Goal: Information Seeking & Learning: Understand process/instructions

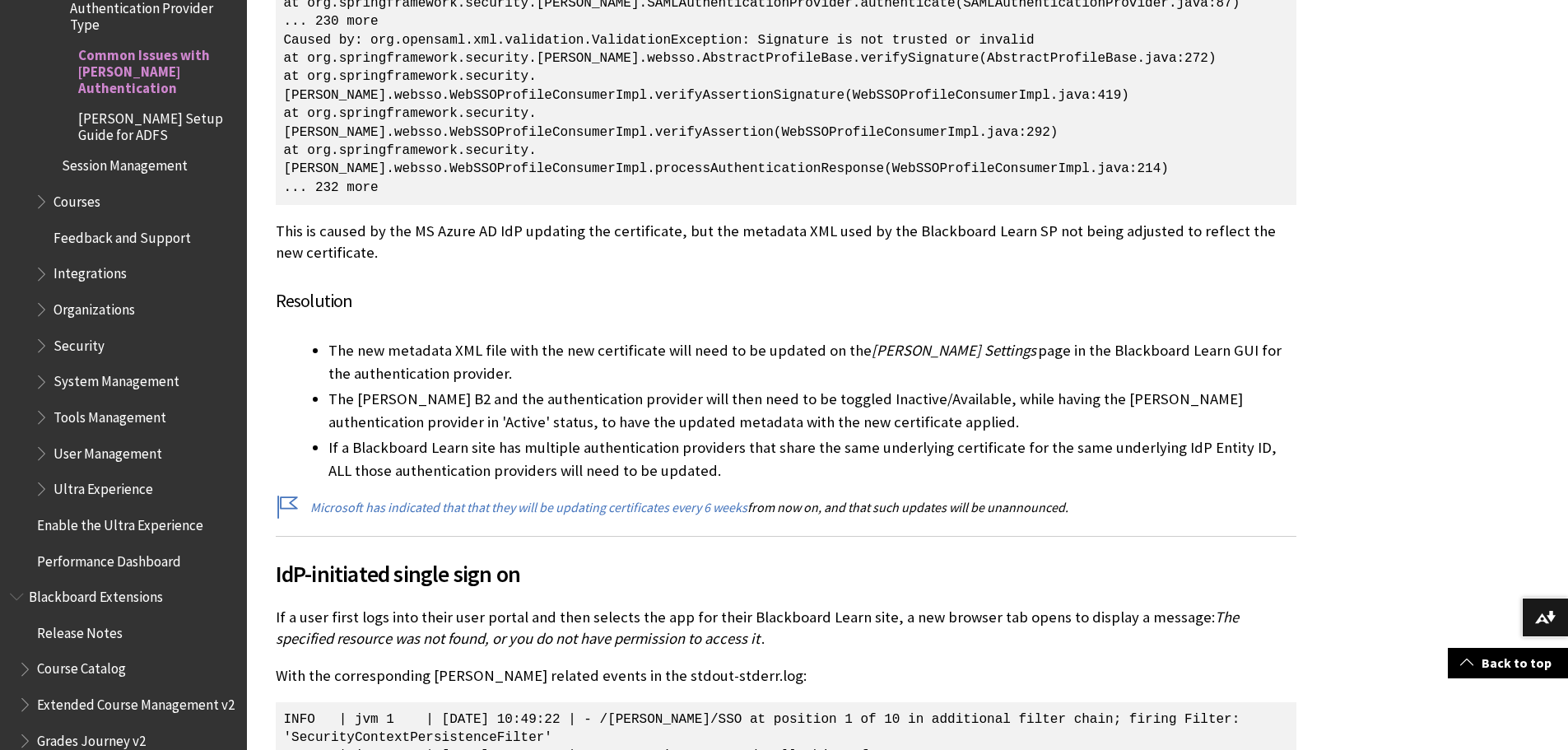
scroll to position [25388, 0]
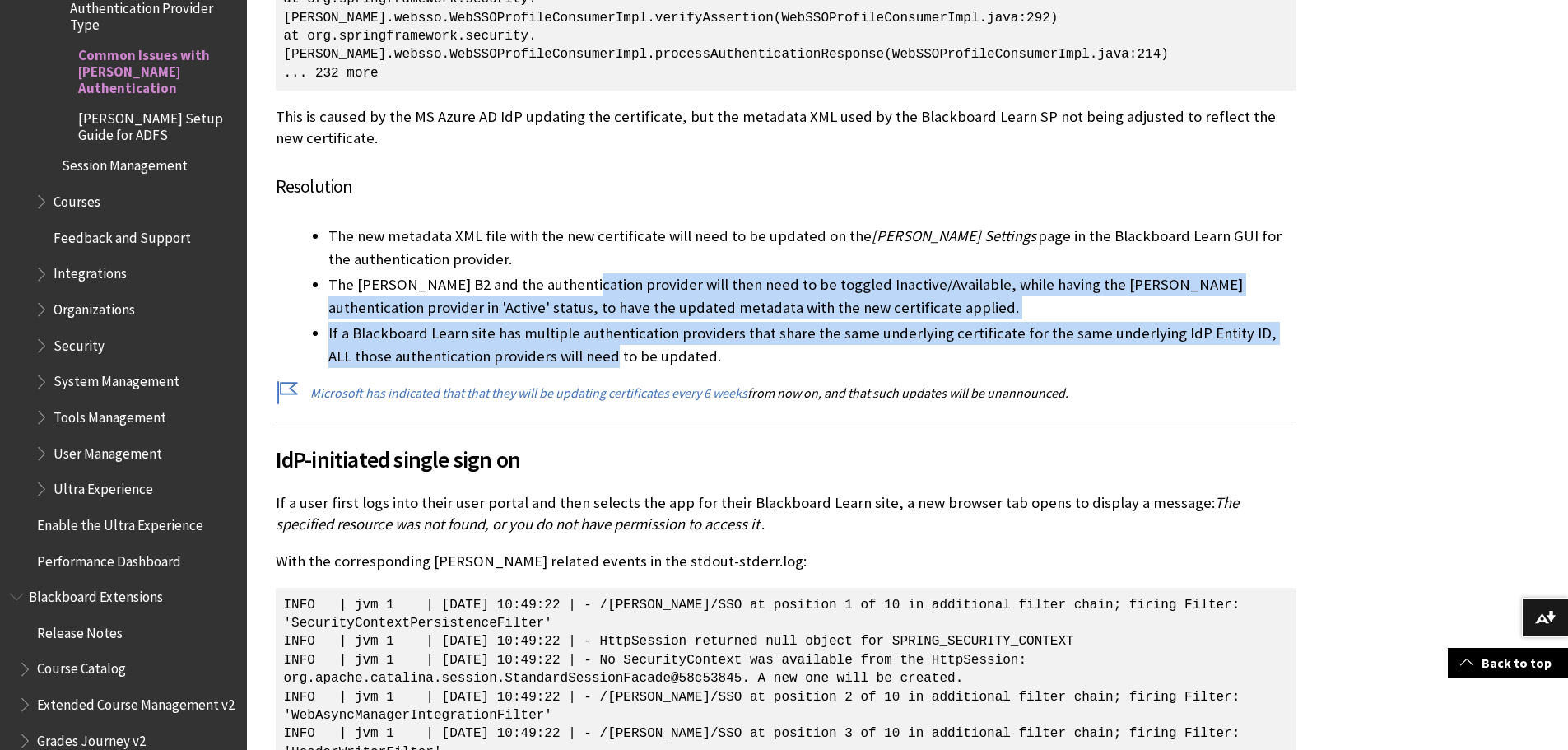
drag, startPoint x: 579, startPoint y: 235, endPoint x: 588, endPoint y: 308, distance: 73.6
click at [588, 308] on ul "The new metadata XML file with the new certificate will need to be updated on t…" at bounding box center [786, 296] width 1021 height 143
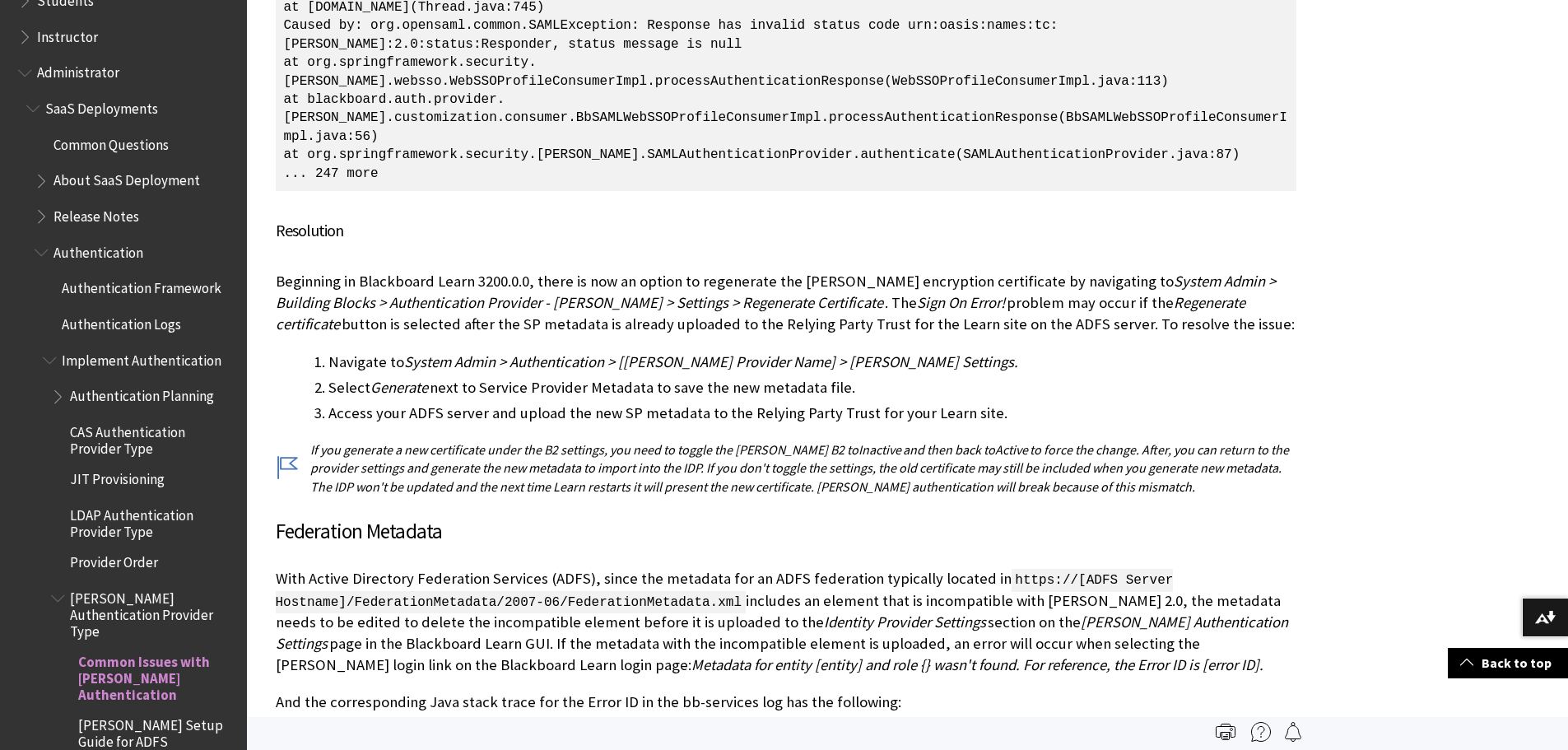
scroll to position [1572, 0]
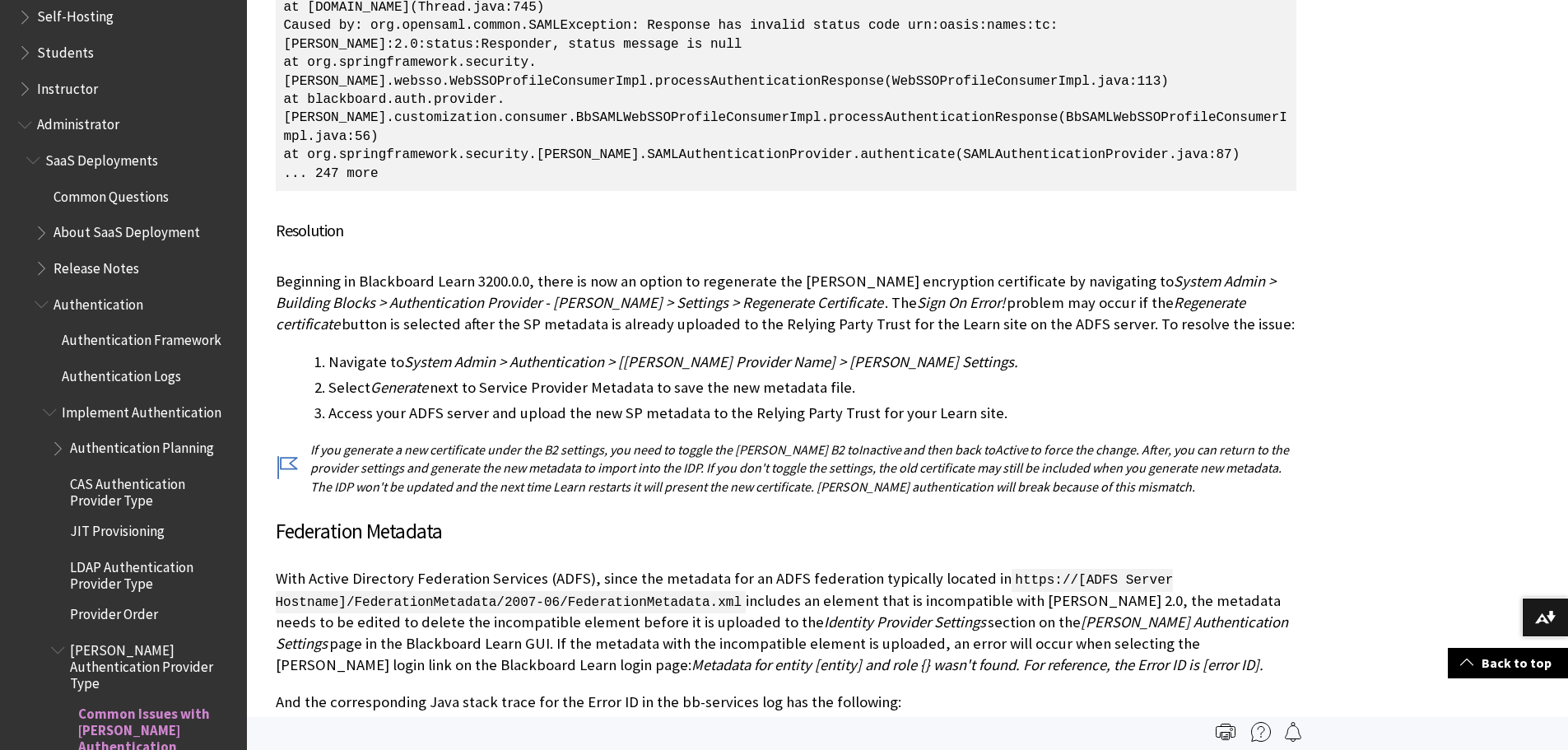
click at [53, 443] on span "Book outline for Blackboard Learn Help" at bounding box center [60, 445] width 17 height 21
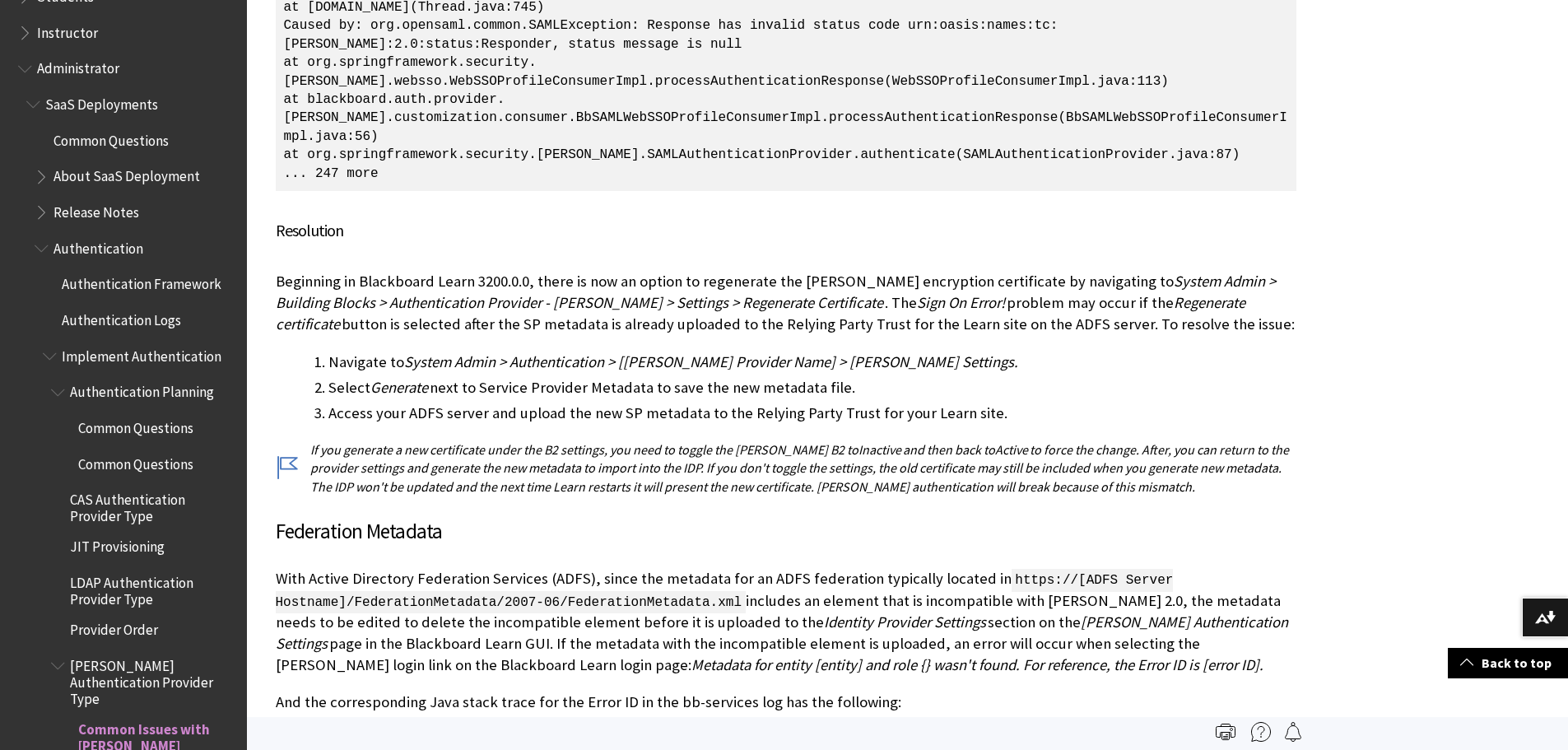
scroll to position [1654, 0]
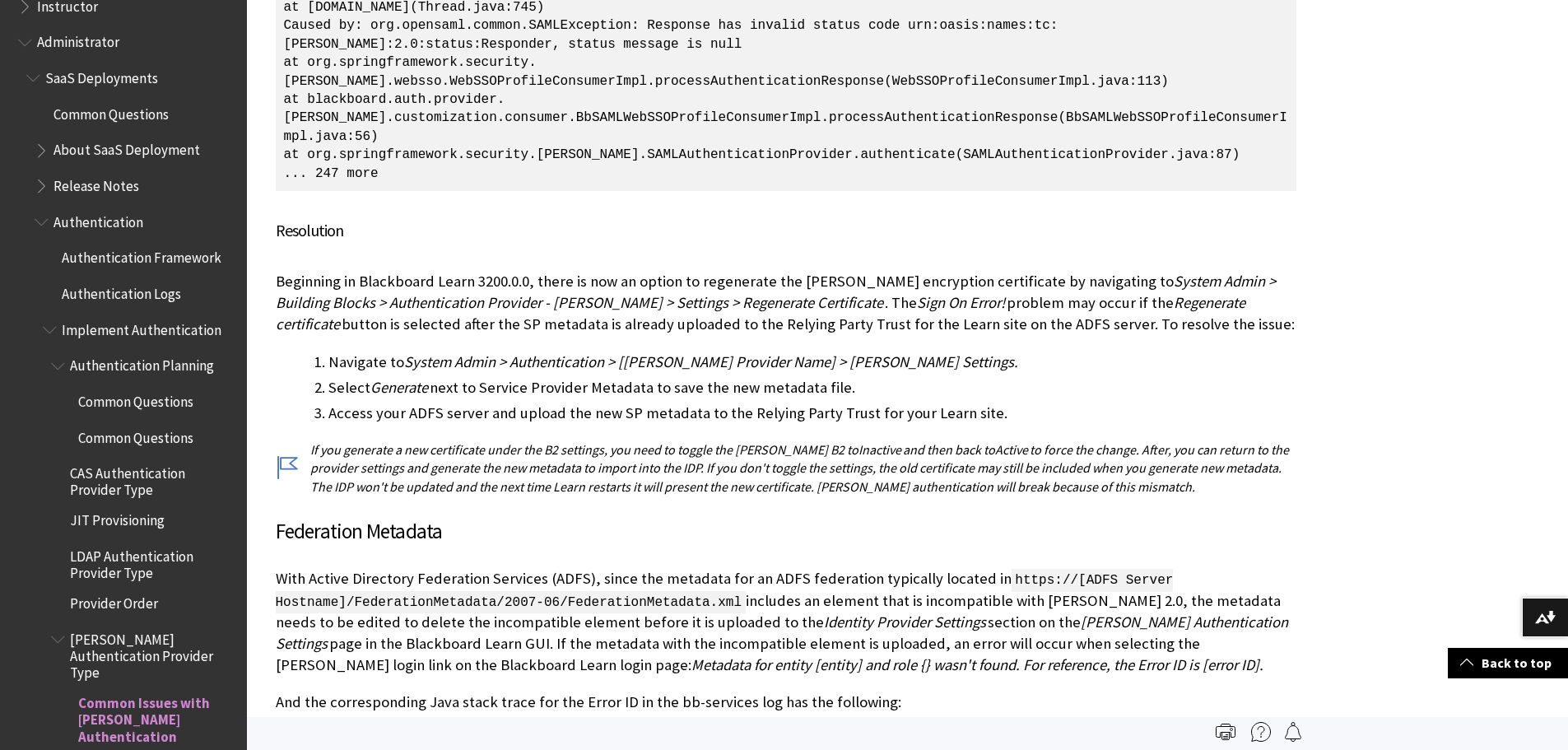
click at [124, 568] on span "LDAP Authentication Provider Type" at bounding box center [152, 562] width 165 height 39
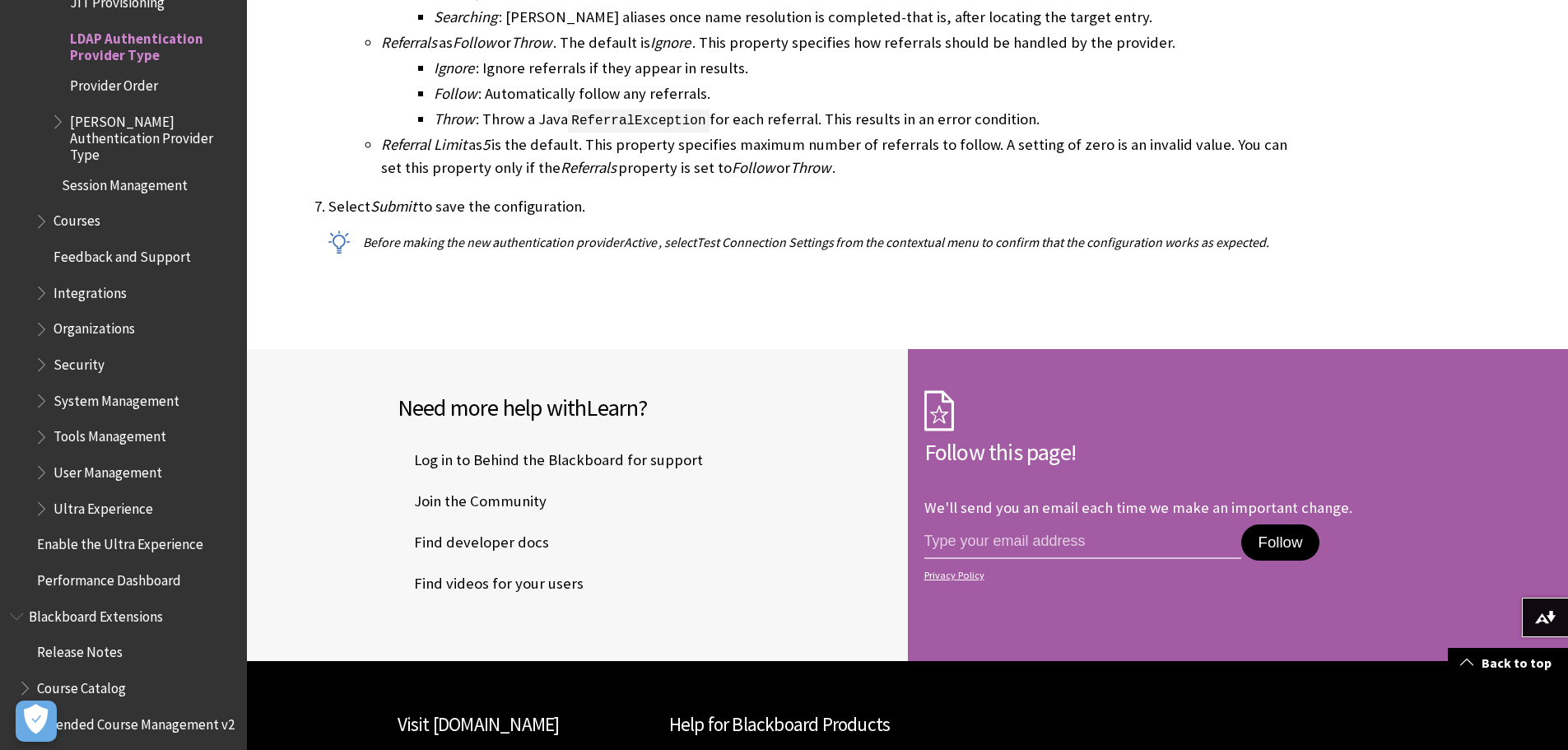
scroll to position [2389, 0]
click at [115, 84] on span "Provider Order" at bounding box center [114, 83] width 88 height 22
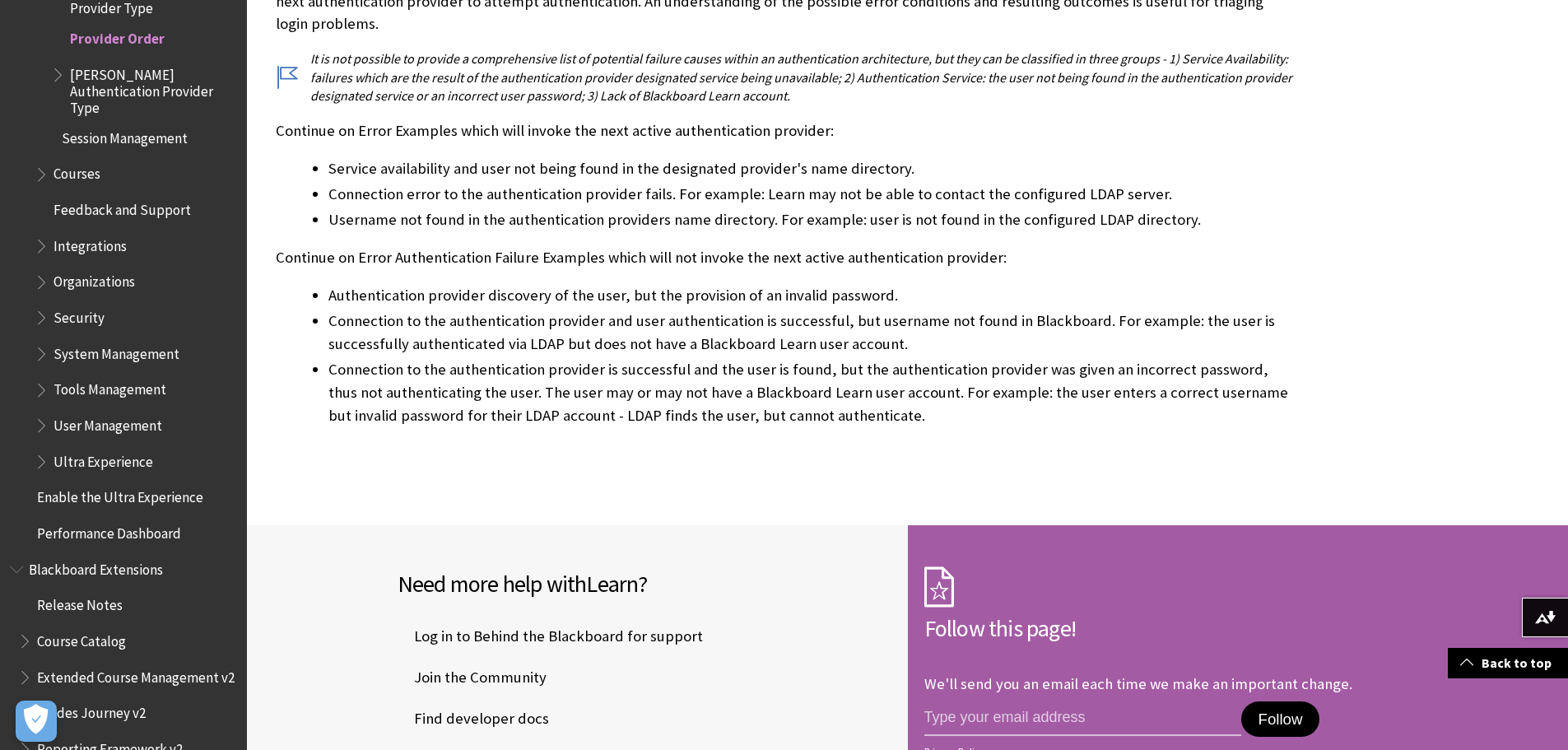
scroll to position [1543, 0]
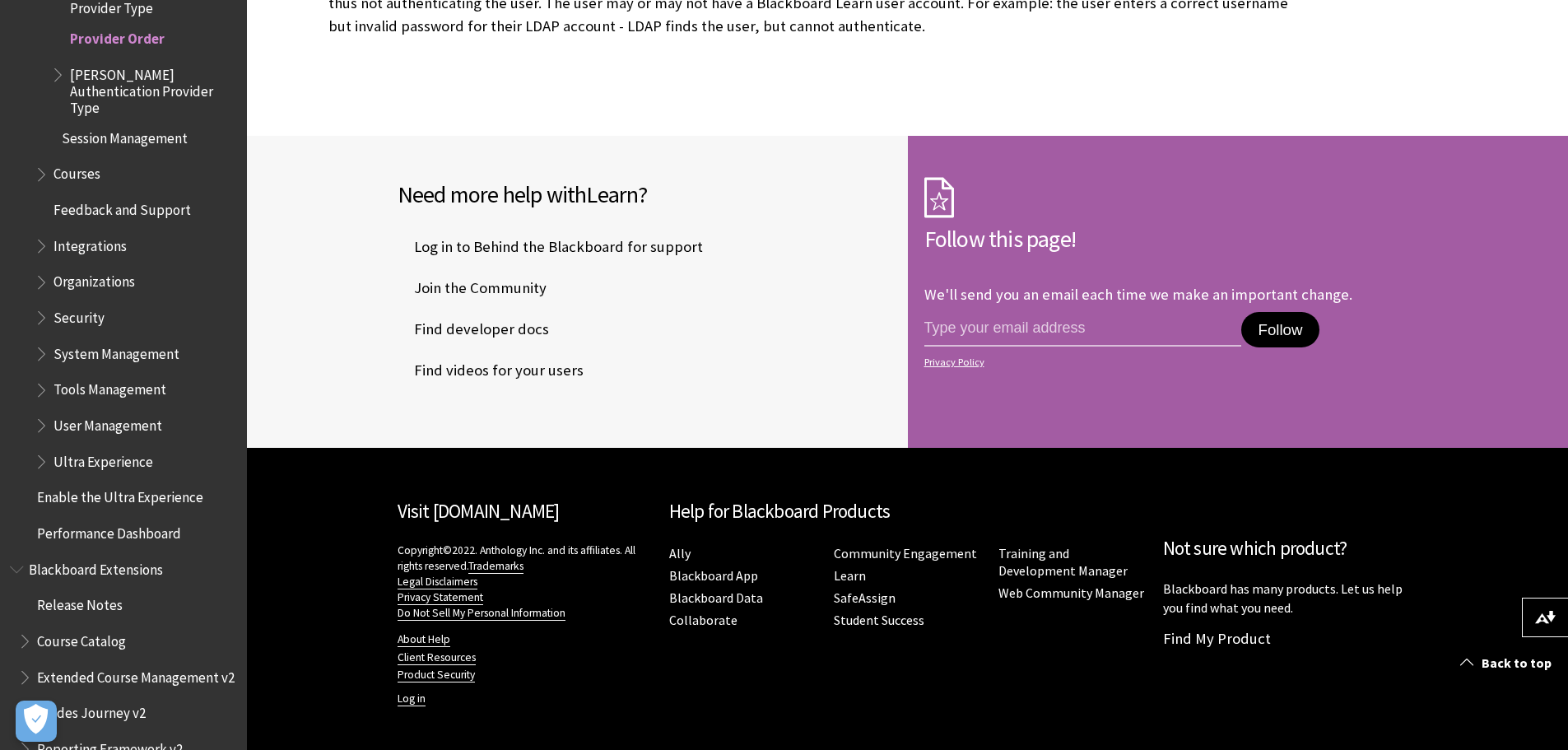
click at [54, 80] on span "Book outline for Blackboard Learn Help" at bounding box center [60, 71] width 17 height 21
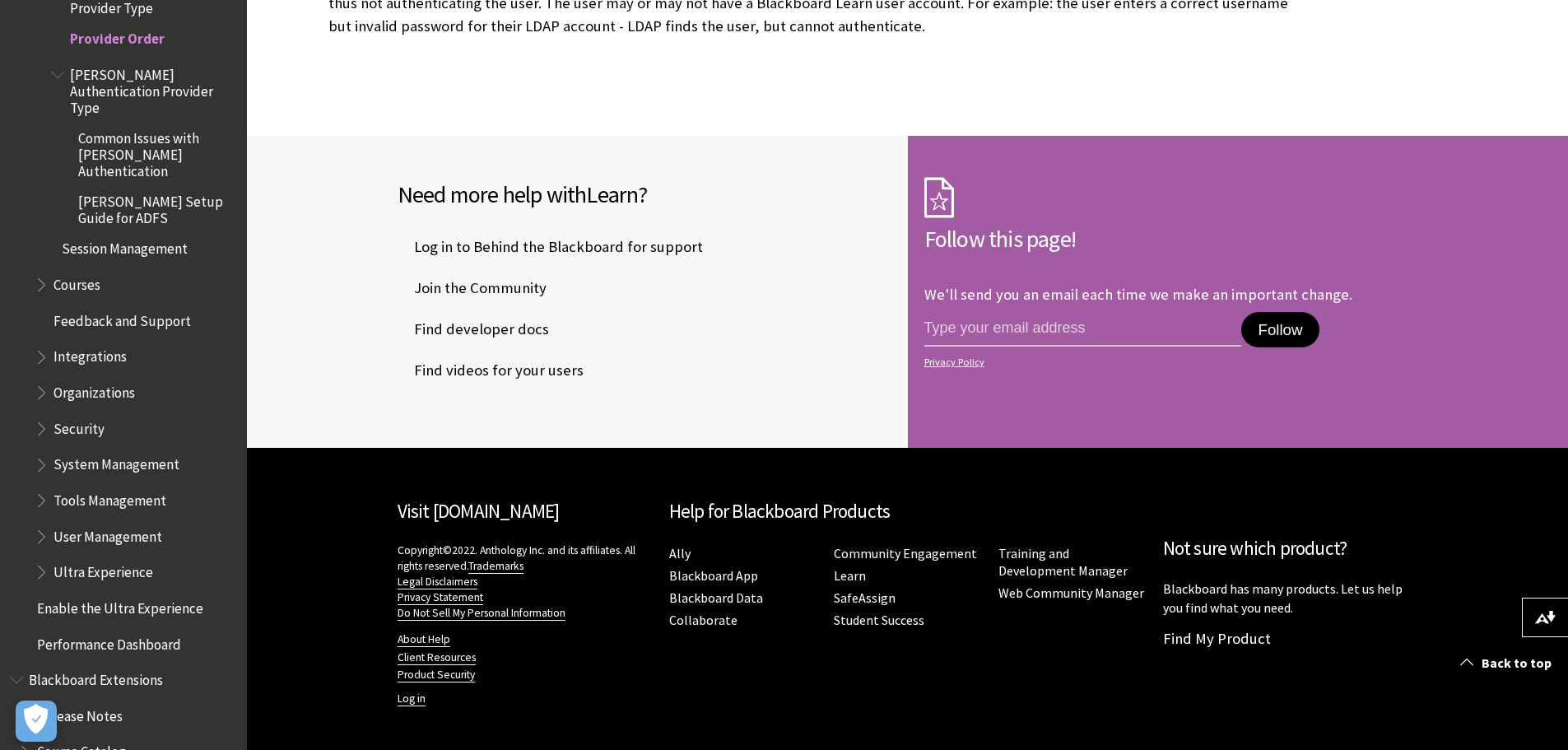
click at [149, 133] on span "Common Issues with SAML Authentication" at bounding box center [157, 152] width 157 height 55
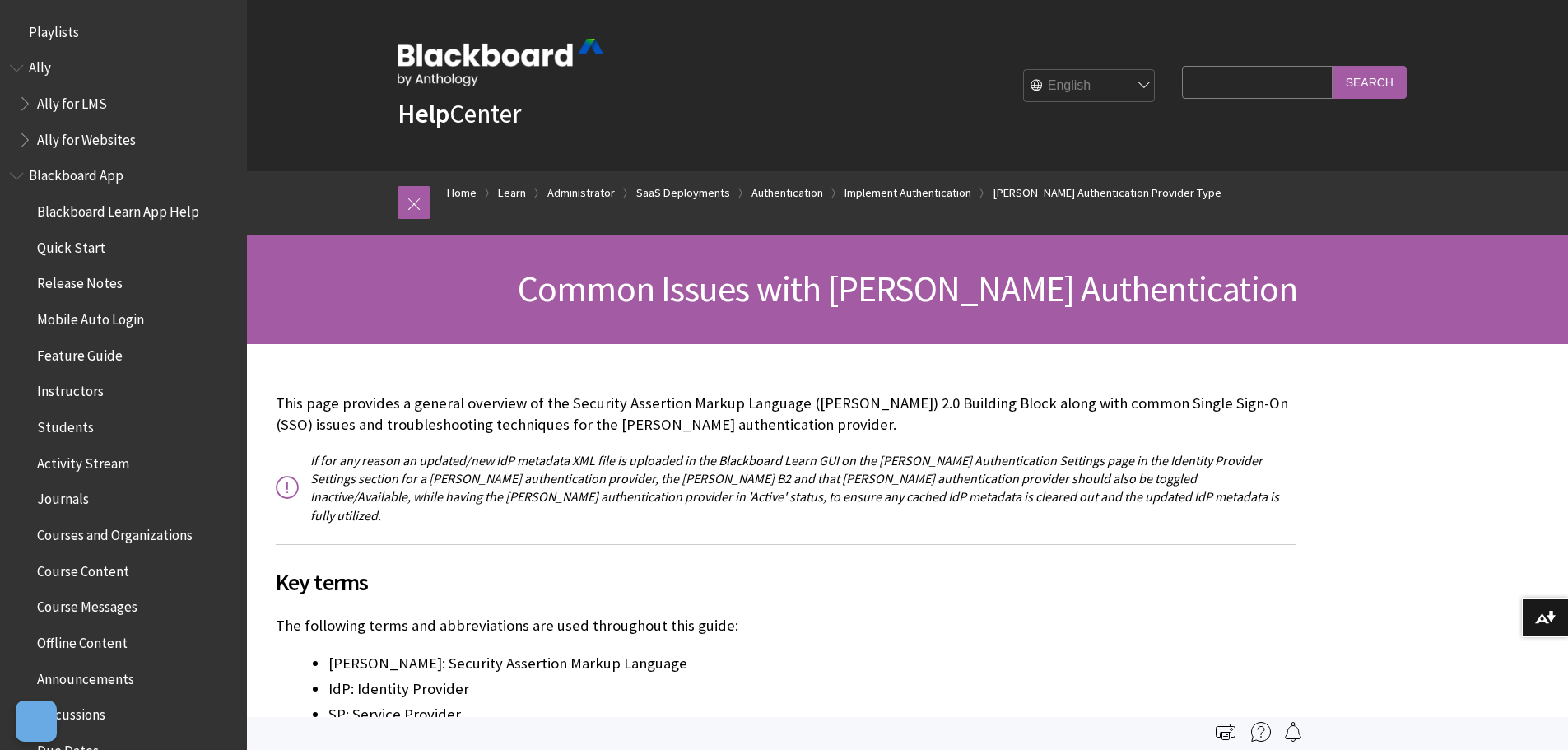
scroll to position [2231, 0]
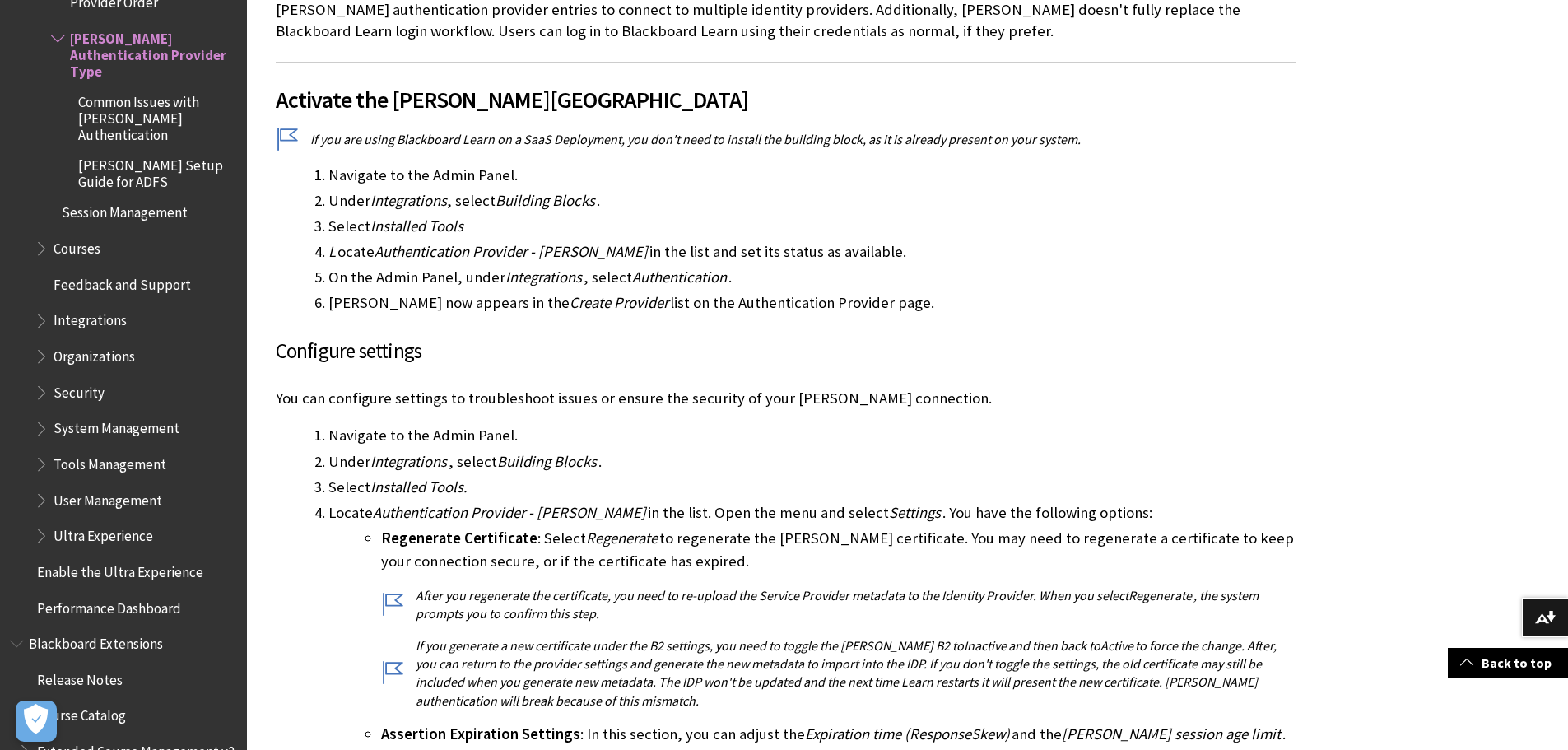
scroll to position [906, 0]
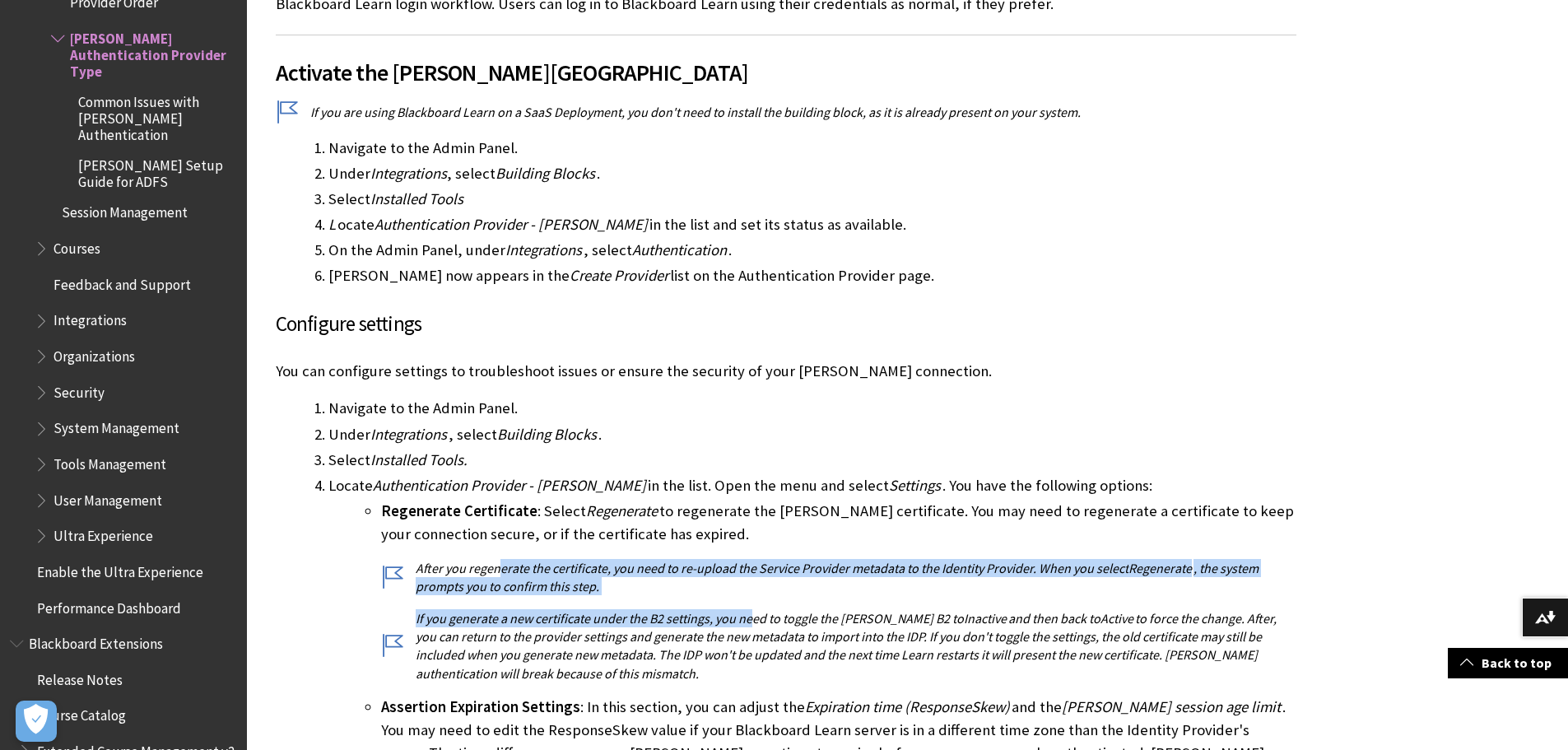
drag, startPoint x: 496, startPoint y: 551, endPoint x: 753, endPoint y: 590, distance: 259.9
click at [753, 590] on li "Regenerate Certificate : Select Regenerate to regenerate the [PERSON_NAME] cert…" at bounding box center [839, 592] width 916 height 183
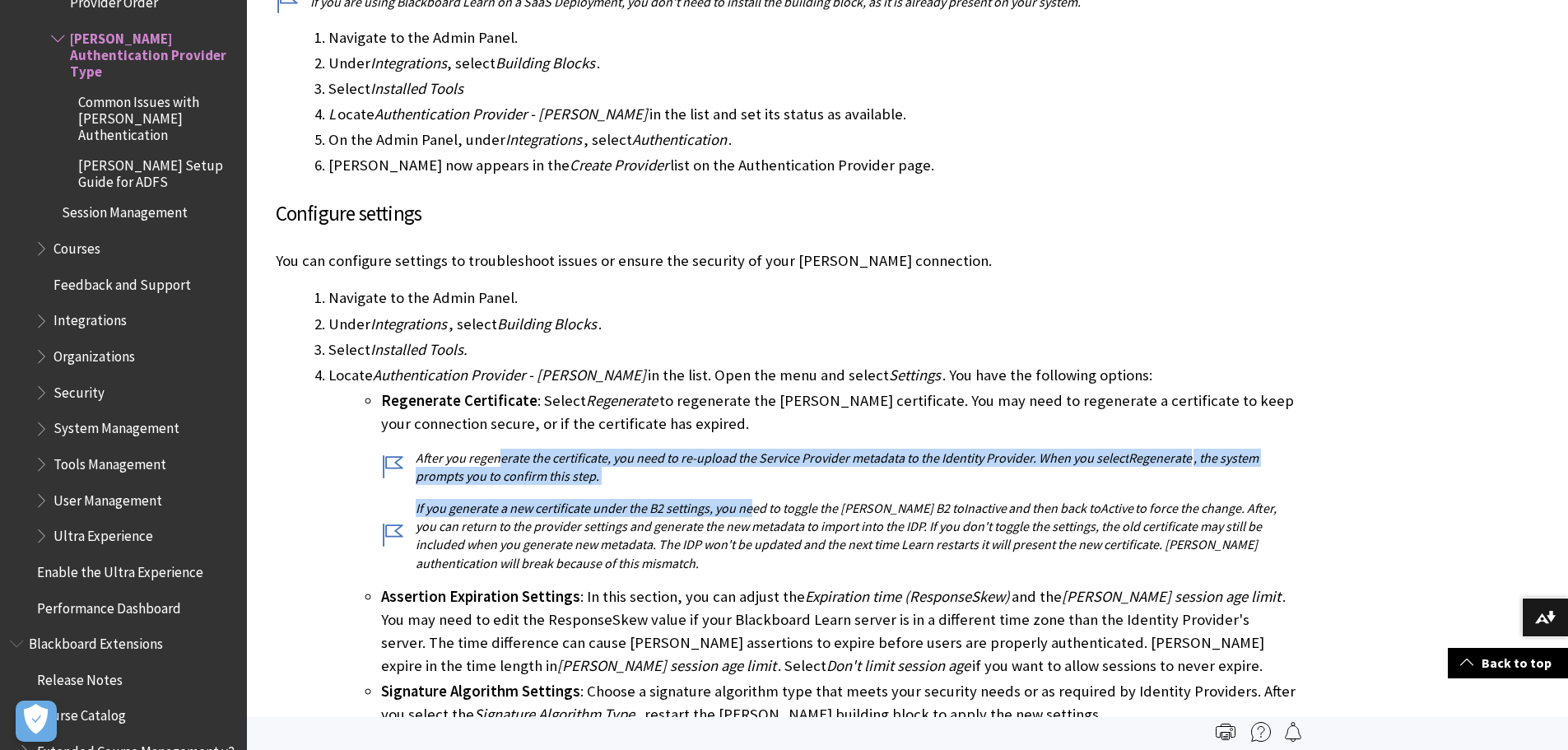
scroll to position [988, 0]
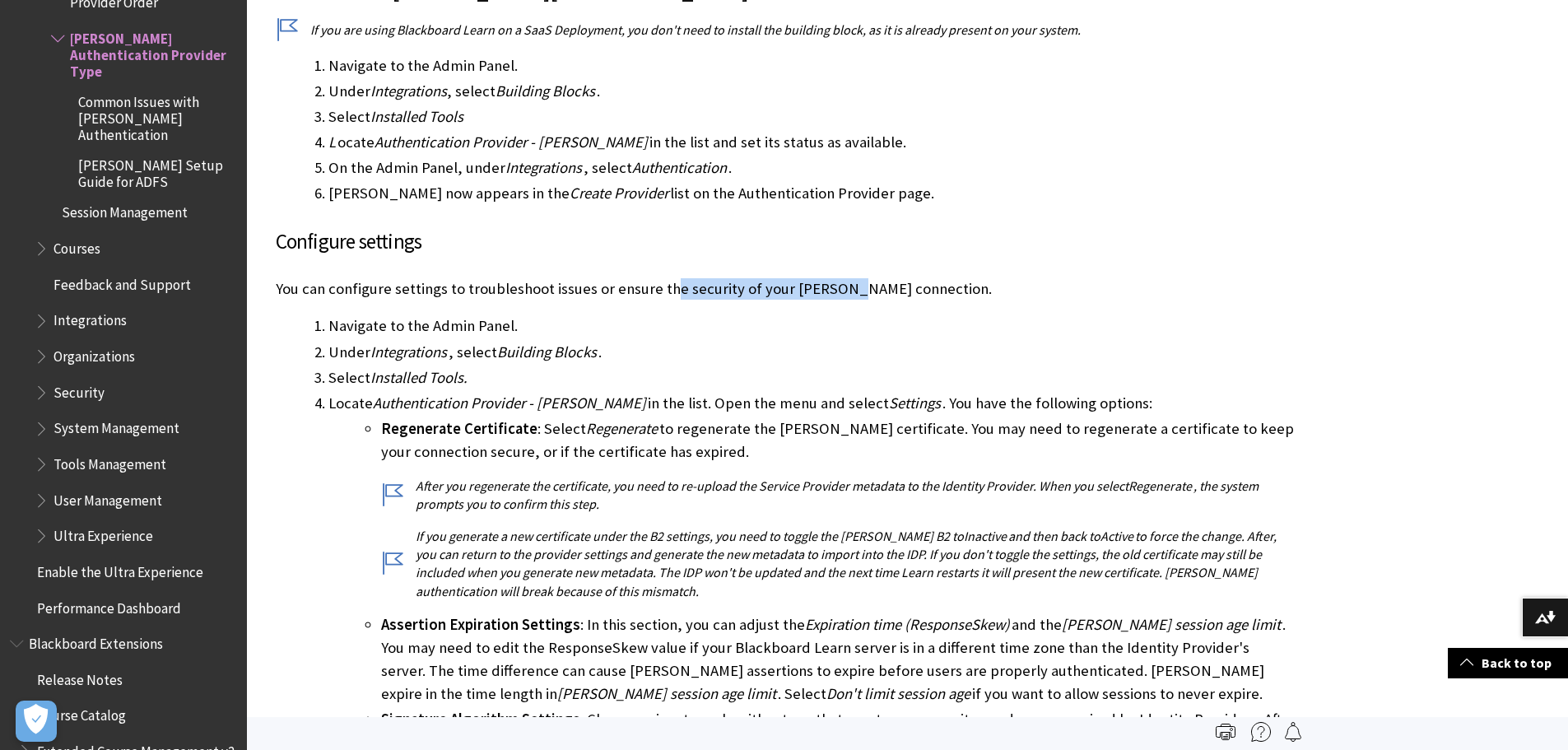
drag, startPoint x: 665, startPoint y: 265, endPoint x: 786, endPoint y: 292, distance: 124.0
click at [841, 278] on p "You can configure settings to troubleshoot issues or ensure the security of you…" at bounding box center [786, 289] width 1021 height 21
drag, startPoint x: 369, startPoint y: 324, endPoint x: 608, endPoint y: 318, distance: 239.1
click at [604, 341] on li "Under Integrations , select Building Blocks ." at bounding box center [812, 352] width 968 height 23
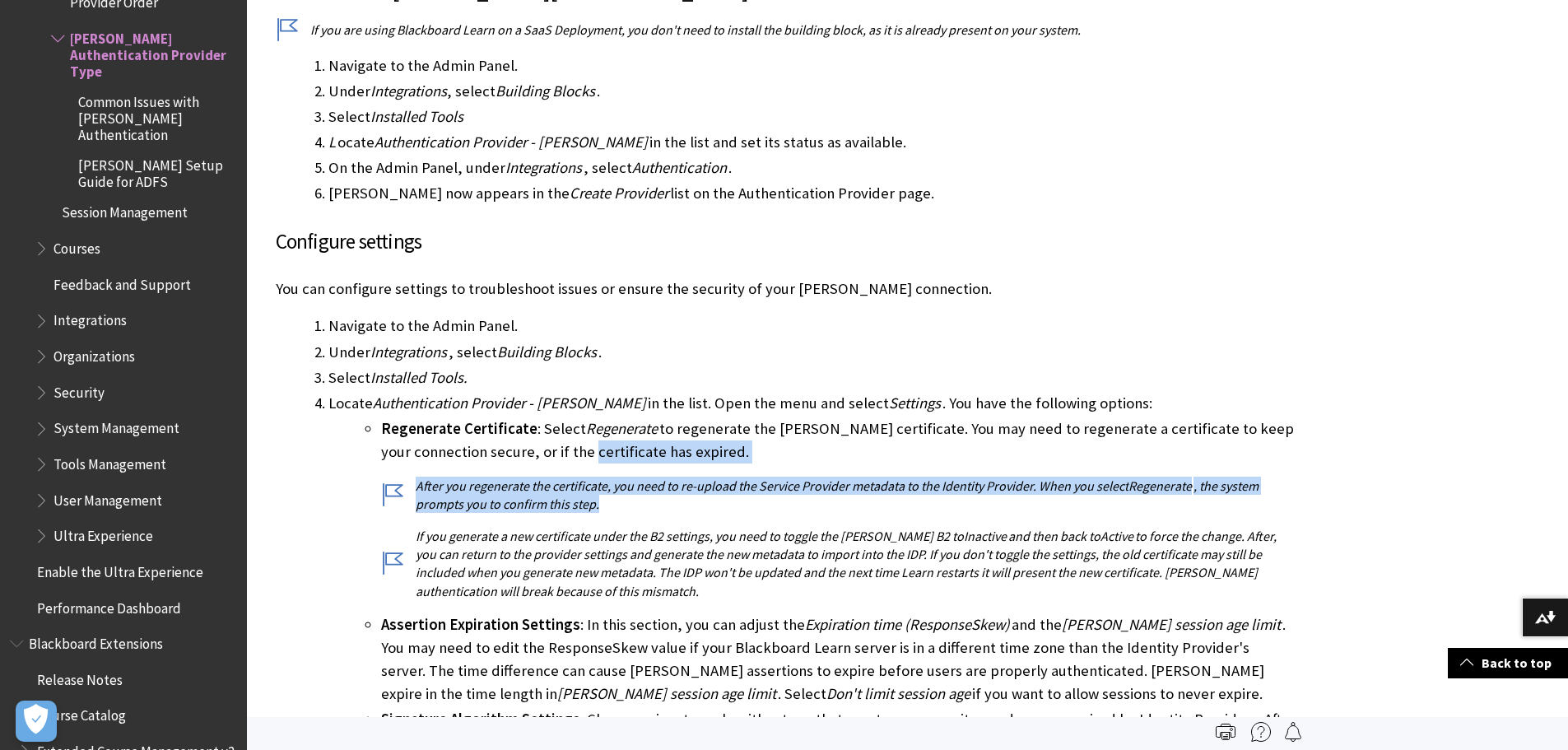
drag, startPoint x: 525, startPoint y: 430, endPoint x: 621, endPoint y: 476, distance: 106.5
click at [621, 476] on li "Regenerate Certificate : Select Regenerate to regenerate the [PERSON_NAME] cert…" at bounding box center [839, 509] width 916 height 183
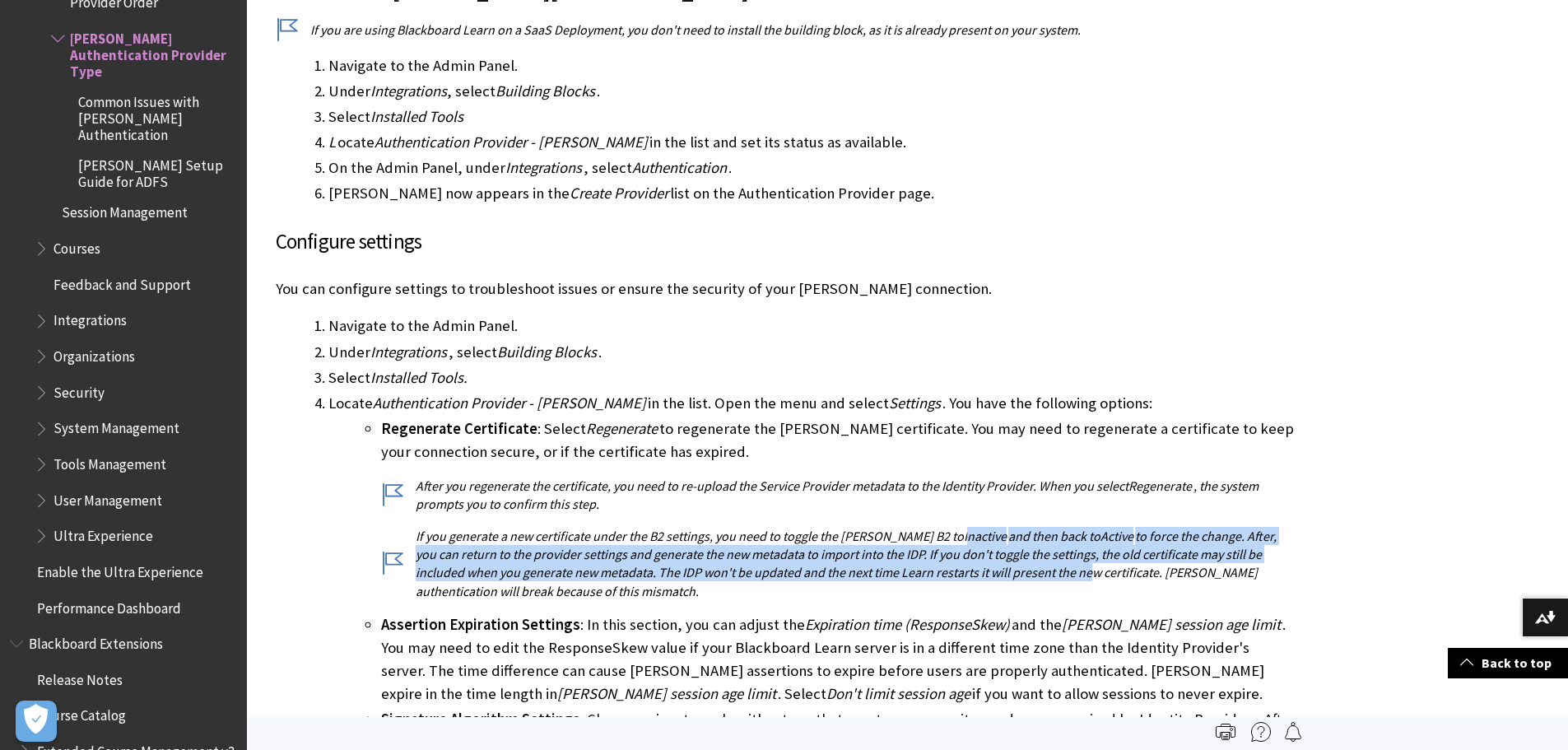
drag, startPoint x: 906, startPoint y: 521, endPoint x: 1025, endPoint y: 554, distance: 123.5
click at [1029, 554] on p "If you generate a new certificate under the B2 settings, you need to toggle the…" at bounding box center [839, 564] width 916 height 74
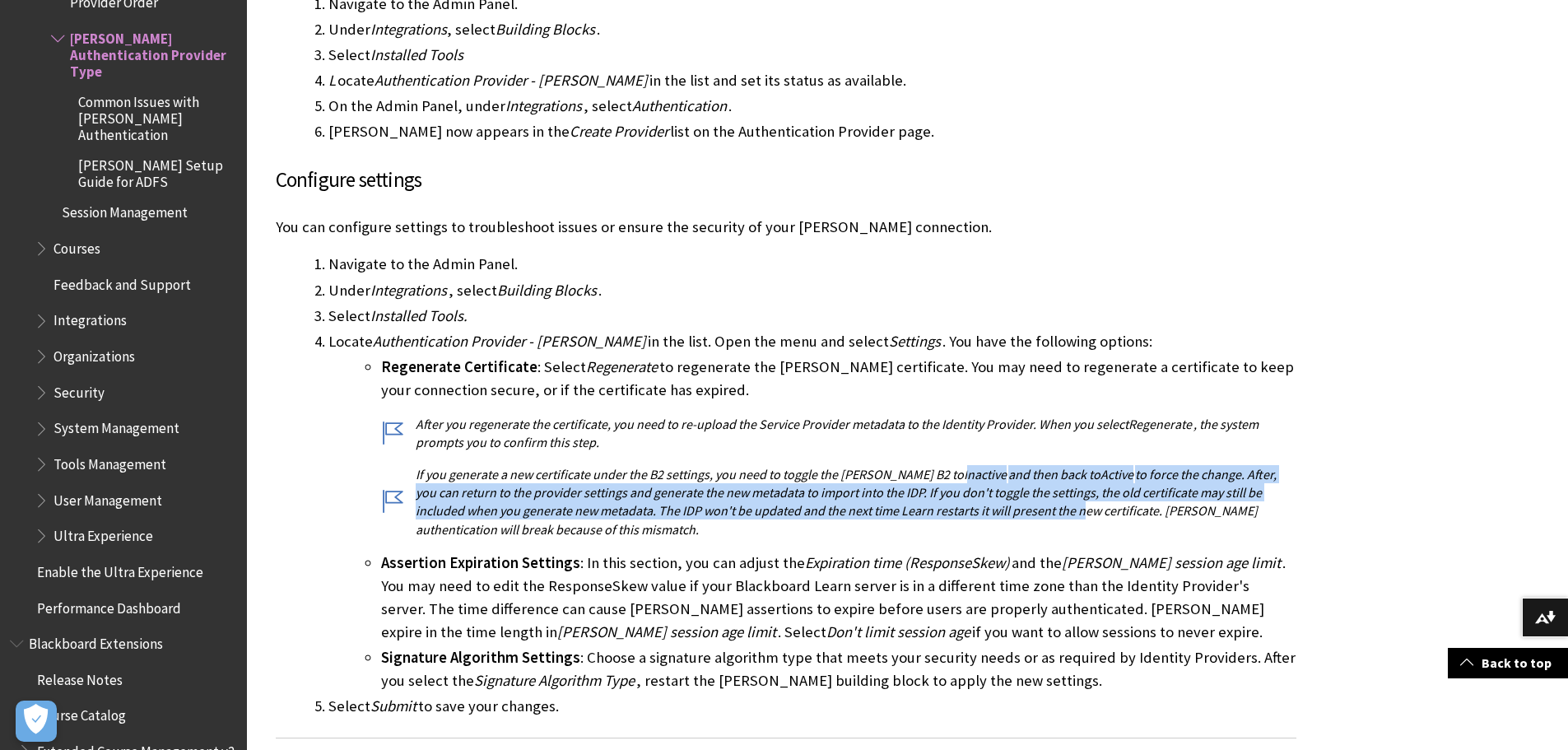
scroll to position [1235, 0]
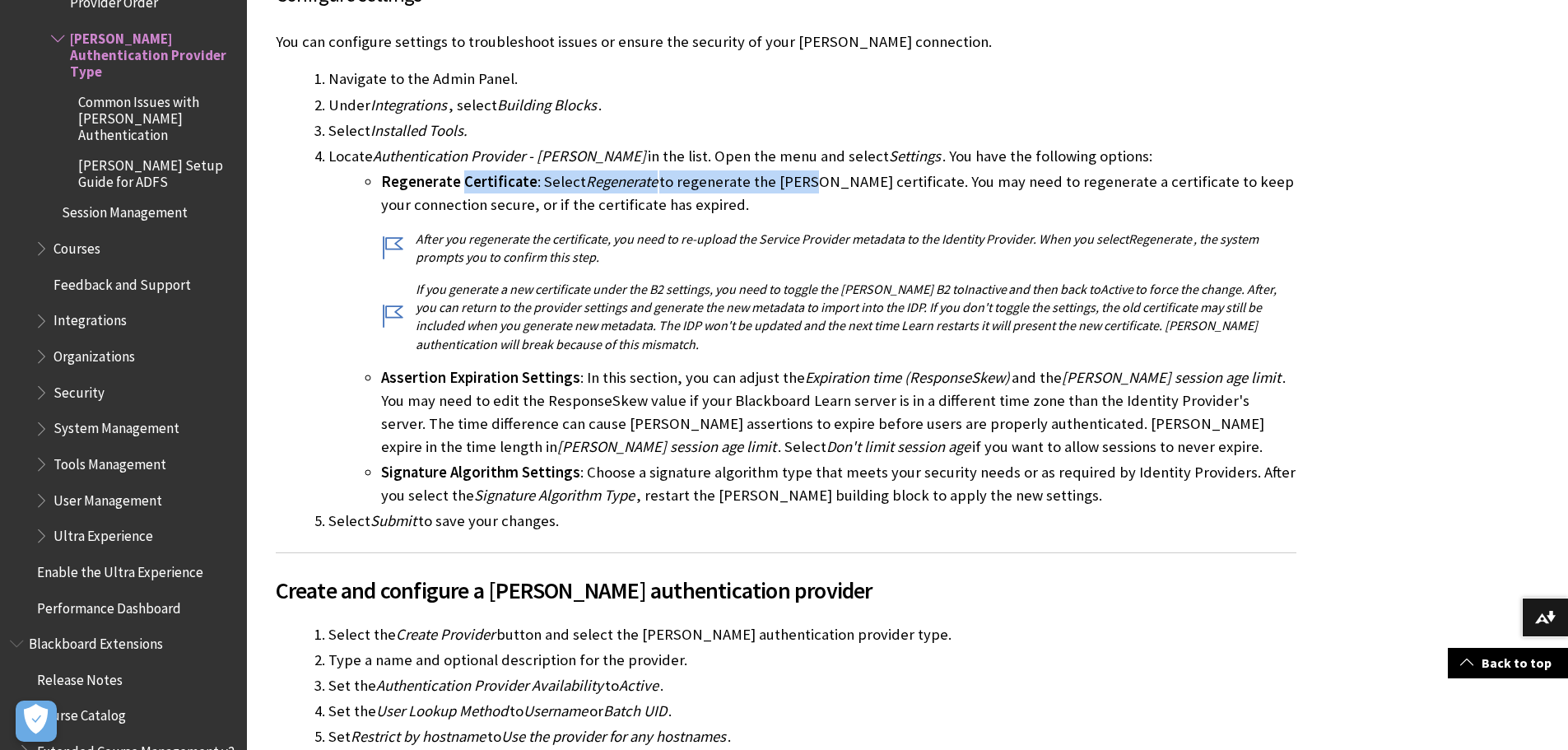
drag, startPoint x: 464, startPoint y: 162, endPoint x: 800, endPoint y: 156, distance: 336.1
click at [800, 170] on li "Regenerate Certificate : Select Regenerate to regenerate the [PERSON_NAME] cert…" at bounding box center [839, 262] width 916 height 183
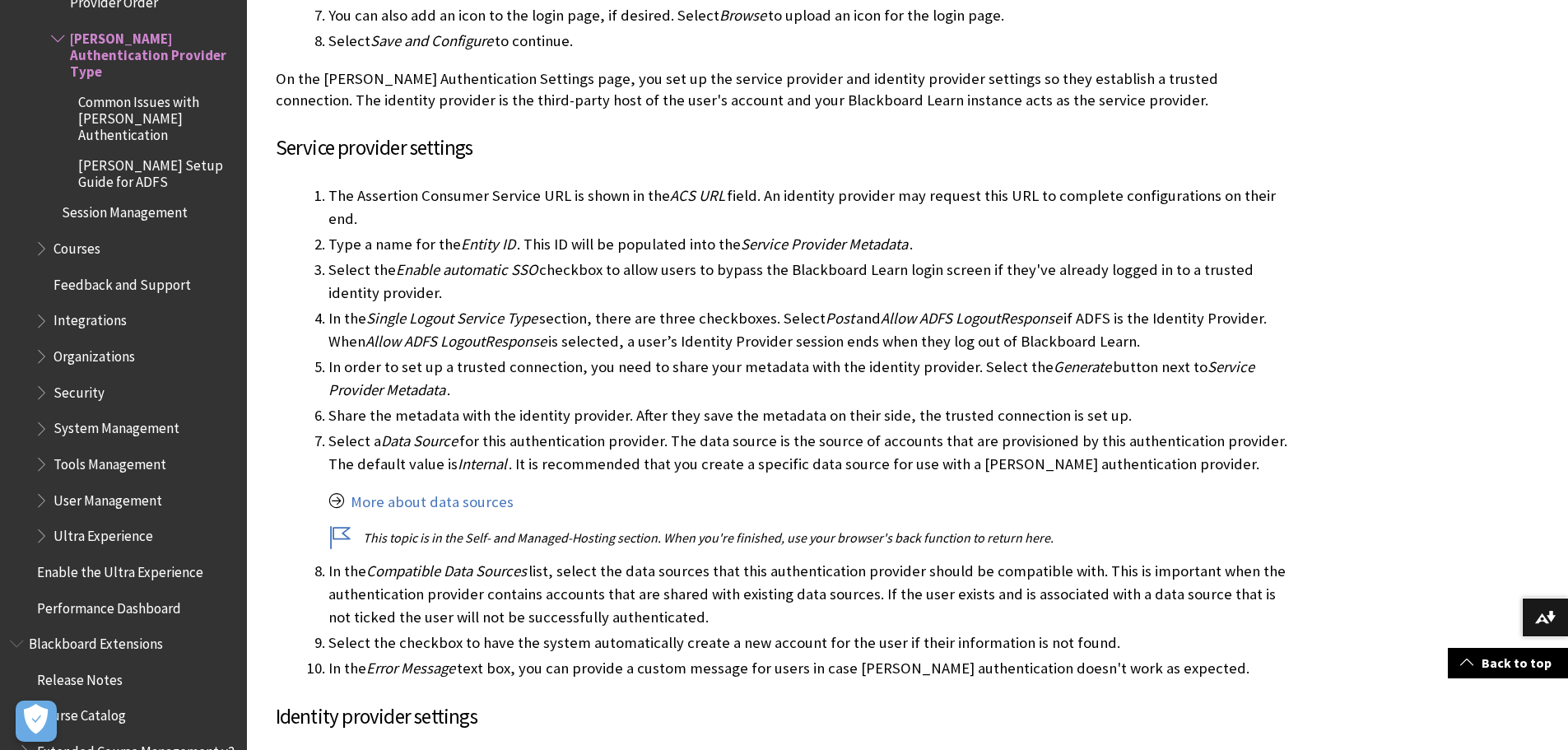
scroll to position [2059, 0]
